Goal: Information Seeking & Learning: Learn about a topic

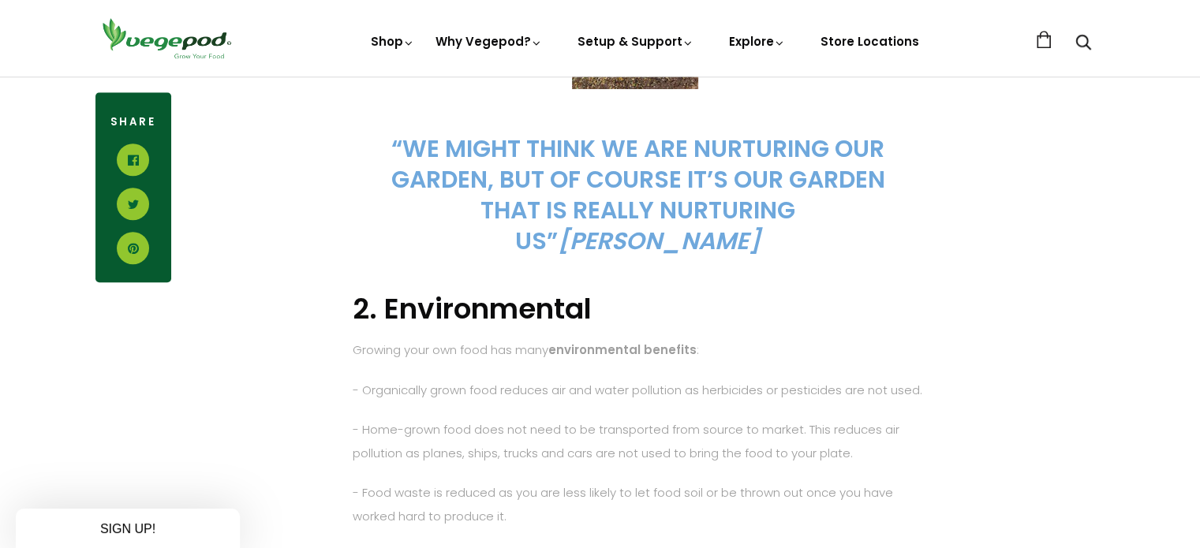
scroll to position [1533, 0]
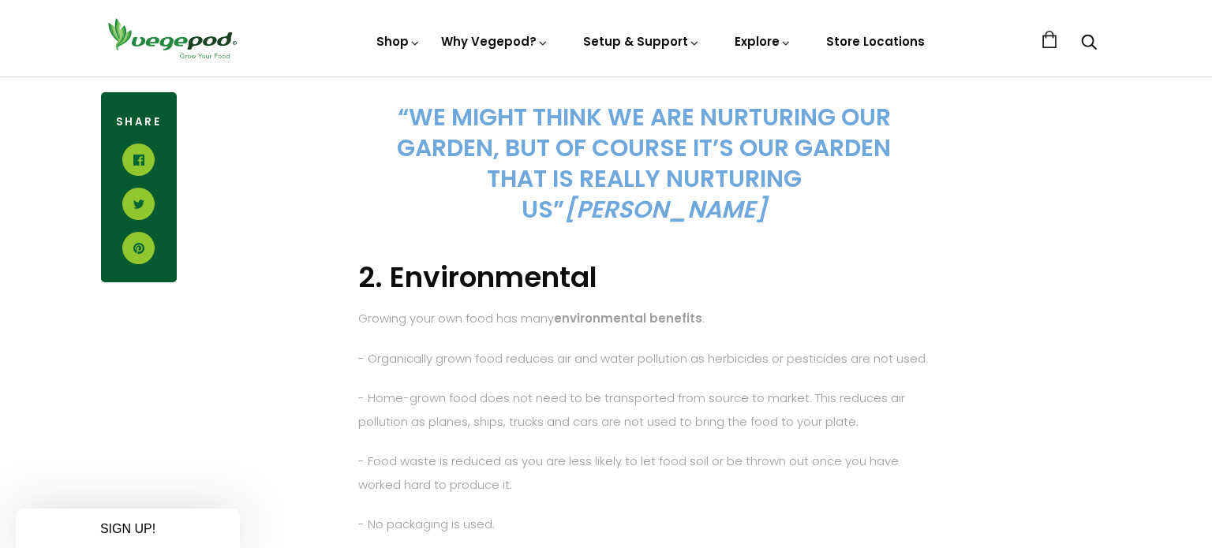
click at [1199, 539] on div "Close dialog WANT ACCESS TO EXCLUSIVE DEALS? Sign up to receive access to our l…" at bounding box center [606, 274] width 1212 height 548
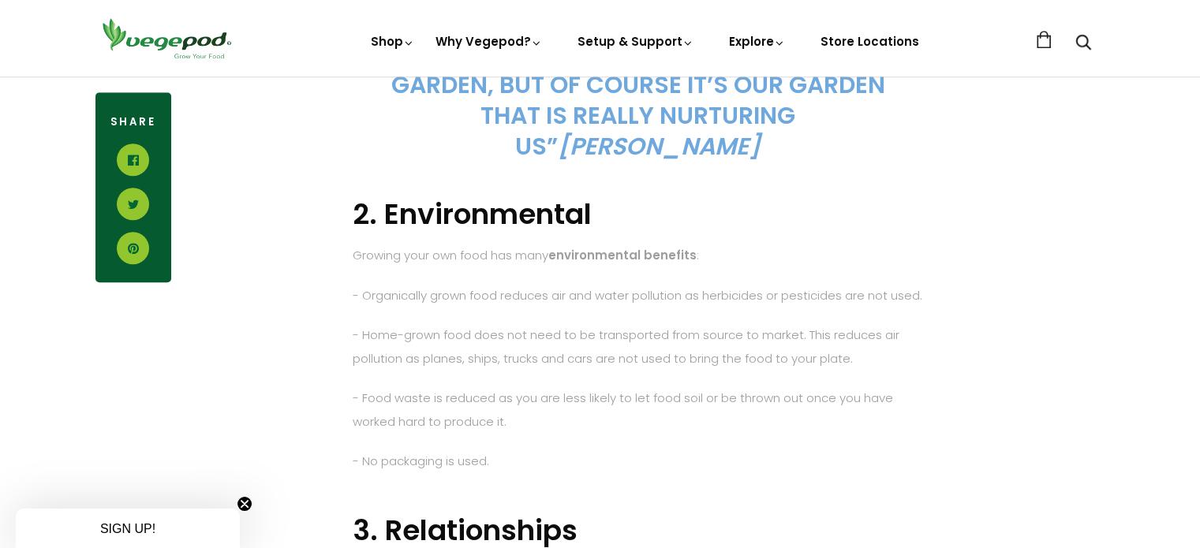
scroll to position [1628, 0]
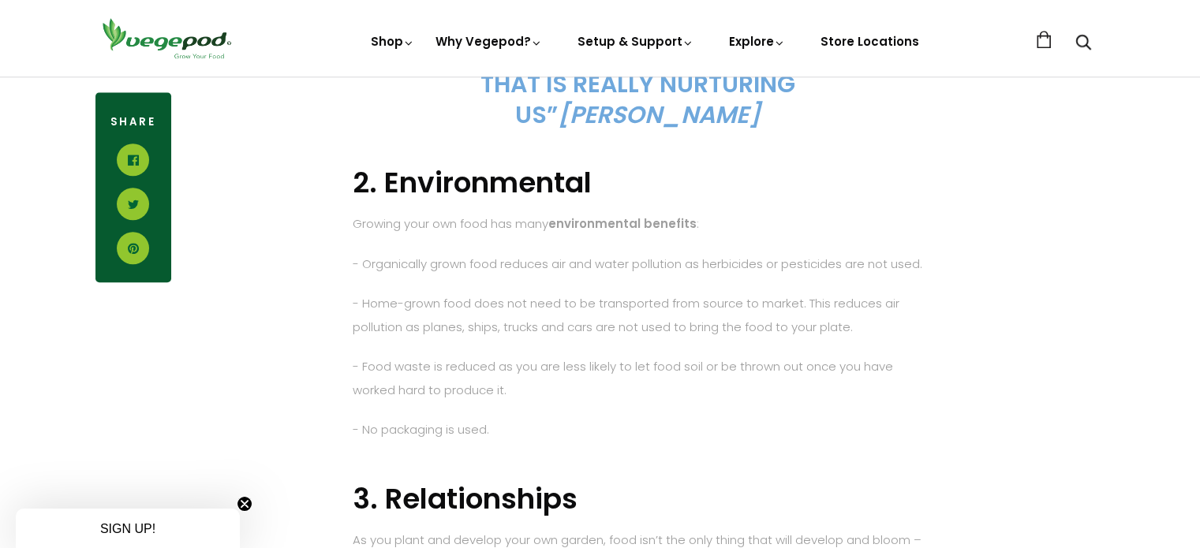
click at [812, 387] on p "- Food waste is reduced as you are less likely to let food soil or be thrown ou…" at bounding box center [638, 378] width 571 height 47
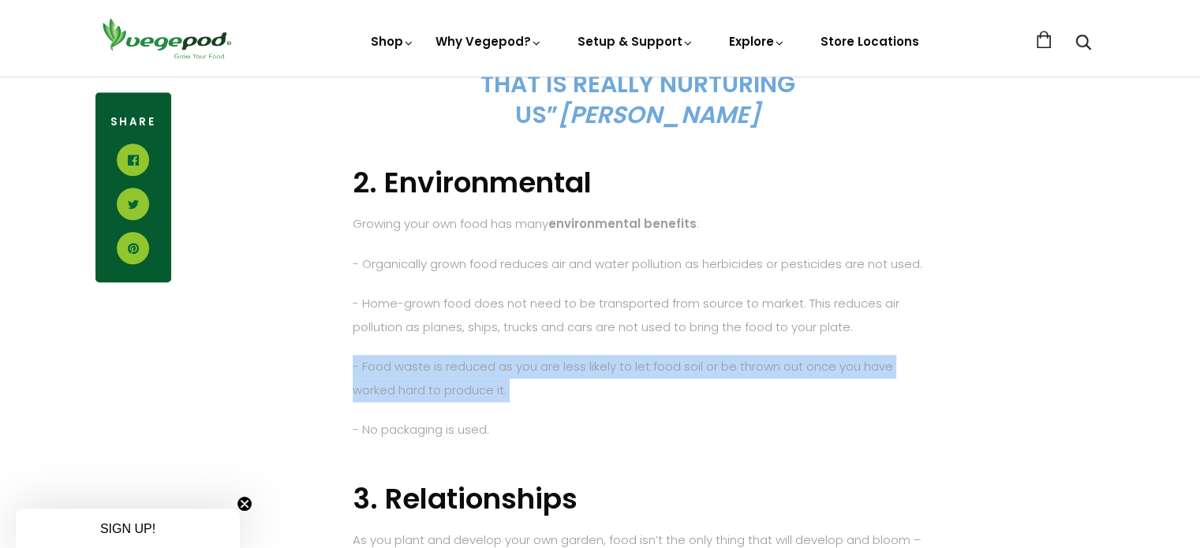
click at [812, 387] on p "- Food waste is reduced as you are less likely to let food soil or be thrown ou…" at bounding box center [638, 378] width 571 height 47
click at [842, 402] on p "- Food waste is reduced as you are less likely to let food soil or be thrown ou…" at bounding box center [638, 378] width 571 height 47
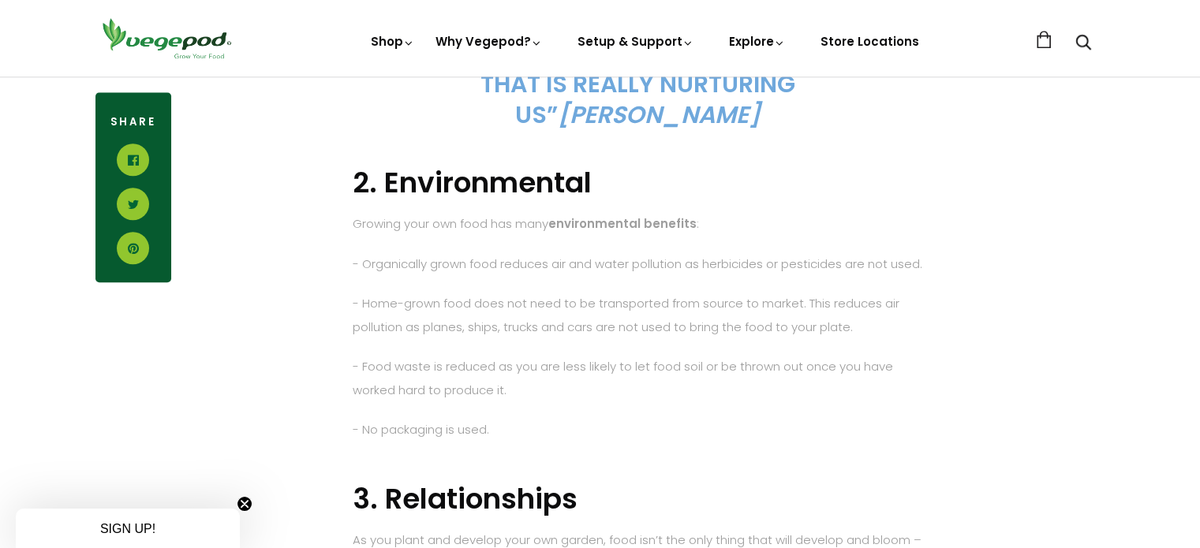
scroll to position [2108, 0]
